Goal: Transaction & Acquisition: Book appointment/travel/reservation

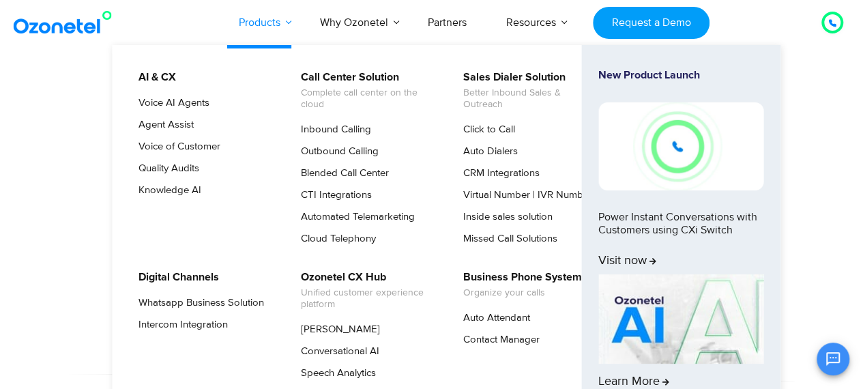
click at [265, 19] on link "Products" at bounding box center [259, 22] width 81 height 45
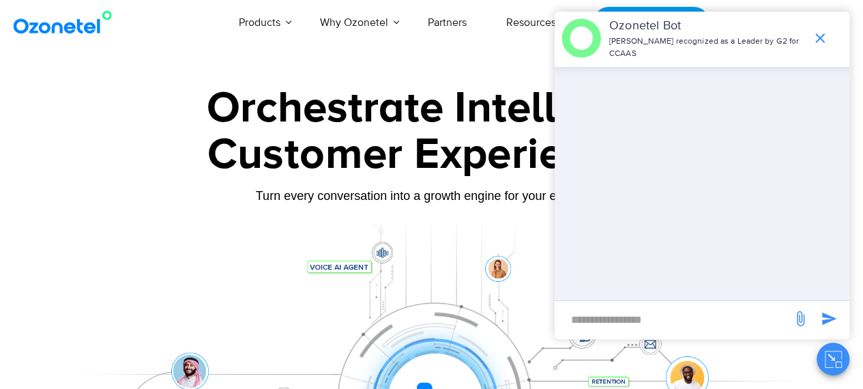
click at [34, 179] on div at bounding box center [431, 305] width 863 height 465
click at [820, 35] on icon "end chat or minimize" at bounding box center [820, 38] width 16 height 16
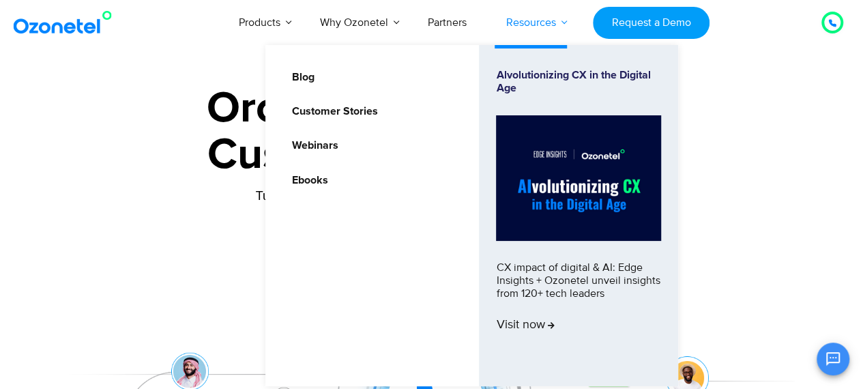
click at [547, 22] on link "Resources" at bounding box center [531, 22] width 89 height 45
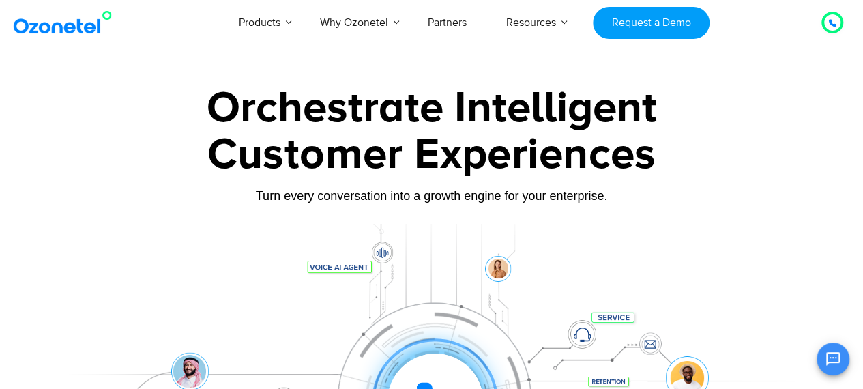
click at [53, 130] on div "Customer Experiences" at bounding box center [431, 155] width 757 height 66
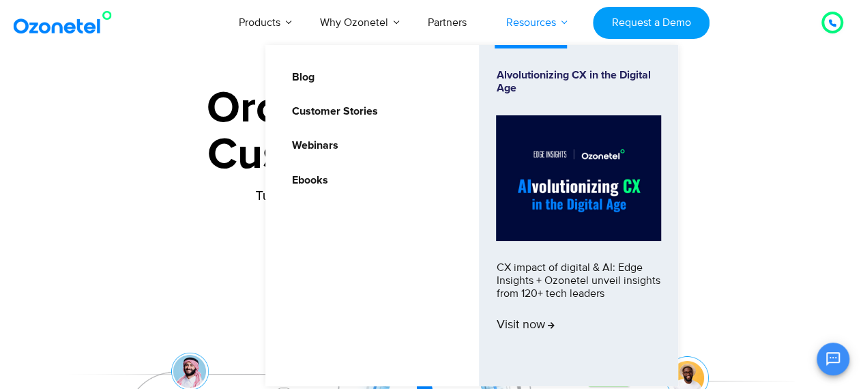
click at [543, 21] on link "Resources" at bounding box center [531, 22] width 89 height 45
click at [352, 109] on link "Customer Stories" at bounding box center [331, 111] width 97 height 17
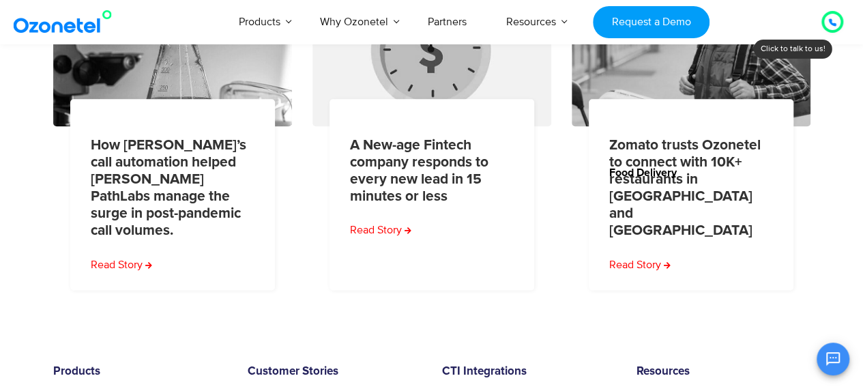
scroll to position [1024, 0]
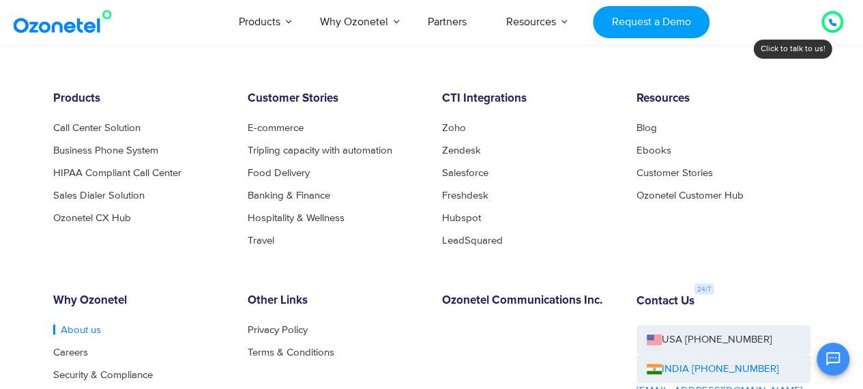
click at [78, 324] on link "About us" at bounding box center [77, 329] width 48 height 10
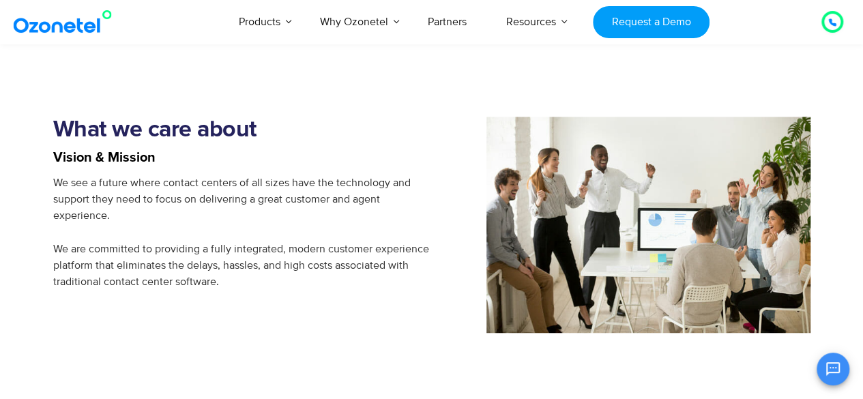
scroll to position [593, 0]
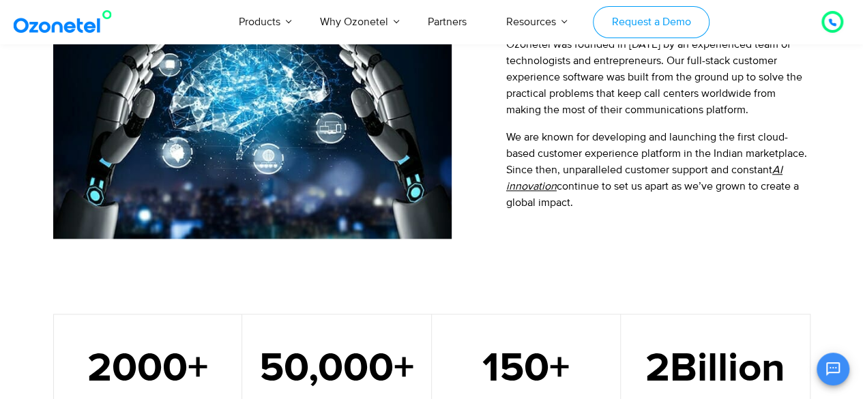
click at [632, 35] on link "Request a Demo" at bounding box center [651, 22] width 117 height 32
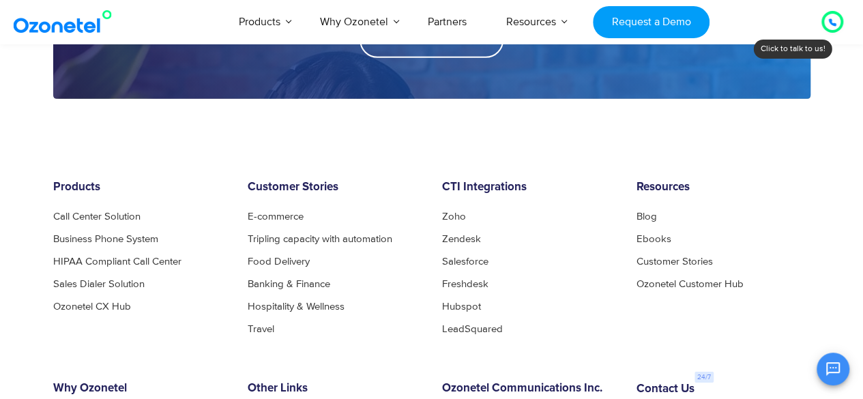
scroll to position [2373, 0]
